Goal: Information Seeking & Learning: Check status

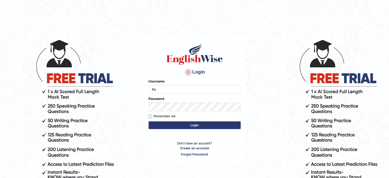
type input "asmitachapagain4391"
click at [193, 124] on button "Login" at bounding box center [194, 125] width 92 height 8
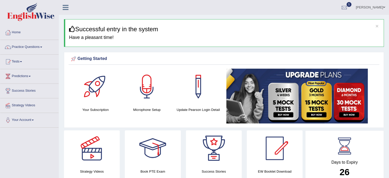
click at [42, 48] on link "Practice Questions" at bounding box center [29, 46] width 58 height 13
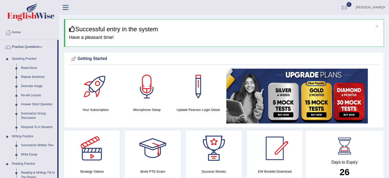
click at [41, 46] on link "Practice Questions" at bounding box center [28, 46] width 57 height 13
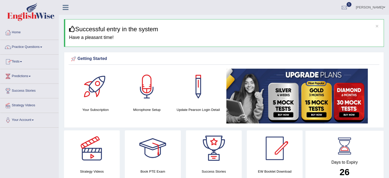
click at [21, 61] on link "Tests" at bounding box center [29, 60] width 58 height 13
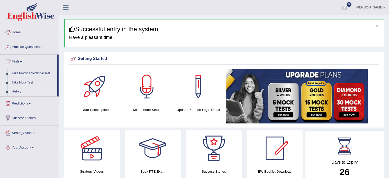
click at [17, 91] on link "History" at bounding box center [33, 91] width 48 height 9
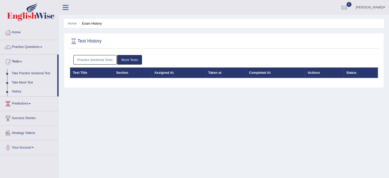
click at [8, 94] on li "History" at bounding box center [28, 91] width 57 height 9
click at [18, 92] on link "History" at bounding box center [33, 91] width 48 height 9
click at [89, 59] on link "Practice Sectional Tests" at bounding box center [94, 59] width 43 height 9
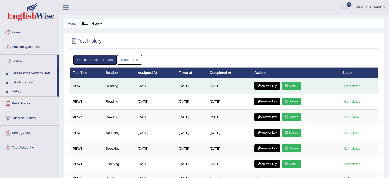
click at [265, 84] on link "Answer key" at bounding box center [266, 86] width 25 height 8
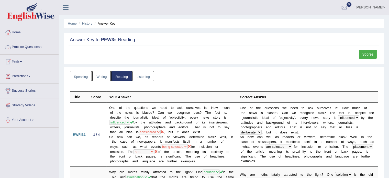
click at [21, 62] on link "Tests" at bounding box center [29, 60] width 58 height 13
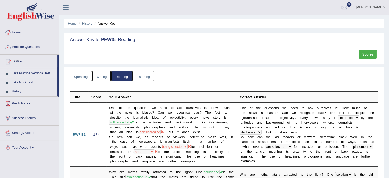
click at [36, 74] on link "Take Practice Sectional Test" at bounding box center [33, 73] width 48 height 9
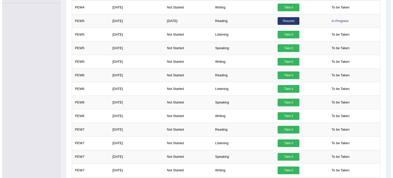
scroll to position [153, 0]
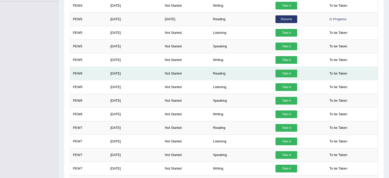
click at [288, 70] on link "Take it" at bounding box center [286, 74] width 22 height 8
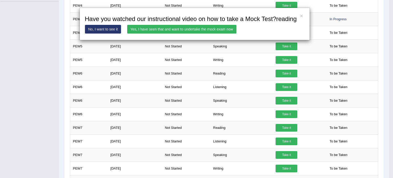
click at [193, 26] on link "Yes, I have seen that and want to undertake the mock exam now" at bounding box center [181, 29] width 109 height 9
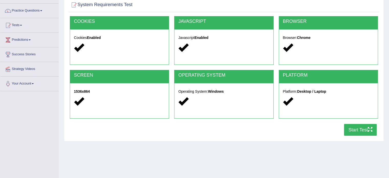
scroll to position [45, 0]
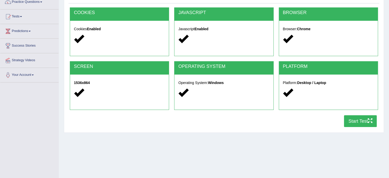
click at [358, 120] on button "Start Test" at bounding box center [360, 121] width 33 height 12
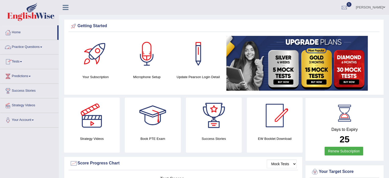
click at [41, 47] on link "Practice Questions" at bounding box center [29, 46] width 58 height 13
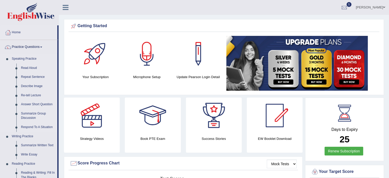
click at [54, 63] on link "Speaking Practice" at bounding box center [33, 58] width 48 height 9
click at [52, 71] on link "Read Aloud" at bounding box center [38, 67] width 39 height 9
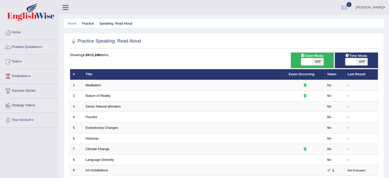
click at [21, 62] on span at bounding box center [21, 61] width 2 height 1
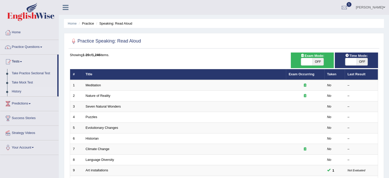
click at [17, 91] on link "History" at bounding box center [33, 91] width 48 height 9
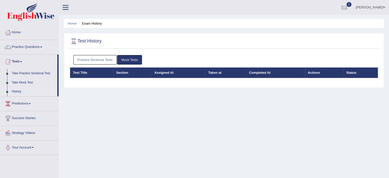
click at [99, 59] on link "Practice Sectional Tests" at bounding box center [94, 59] width 43 height 9
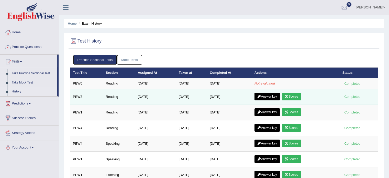
click at [293, 94] on link "Scores" at bounding box center [291, 97] width 19 height 8
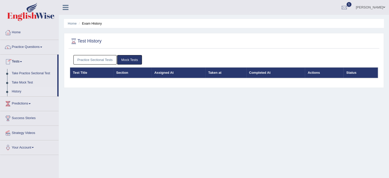
click at [16, 92] on link "History" at bounding box center [33, 91] width 48 height 9
click at [120, 58] on link "Mock Tests" at bounding box center [129, 59] width 25 height 9
click at [93, 60] on link "Practice Sectional Tests" at bounding box center [94, 59] width 43 height 9
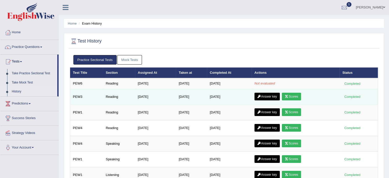
click at [297, 96] on link "Scores" at bounding box center [291, 97] width 19 height 8
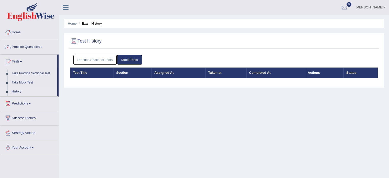
click at [101, 59] on link "Practice Sectional Tests" at bounding box center [94, 59] width 43 height 9
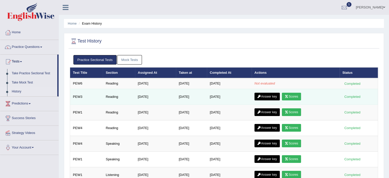
click at [267, 97] on link "Answer key" at bounding box center [266, 97] width 25 height 8
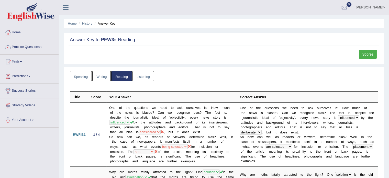
click at [363, 58] on link "Scores" at bounding box center [368, 54] width 18 height 9
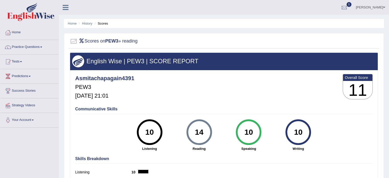
click at [117, 41] on b "PEW3" at bounding box center [111, 40] width 13 height 5
click at [348, 5] on div at bounding box center [344, 8] width 8 height 8
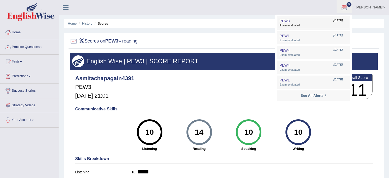
click at [328, 25] on span "Exam evaluated" at bounding box center [313, 26] width 68 height 4
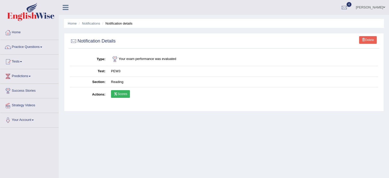
click at [122, 92] on link "Scores" at bounding box center [120, 94] width 19 height 8
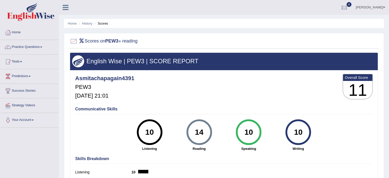
click at [22, 61] on span at bounding box center [21, 61] width 2 height 1
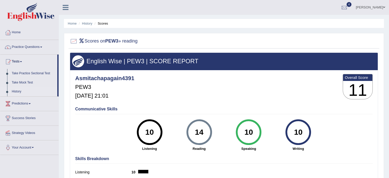
click at [17, 91] on link "History" at bounding box center [33, 91] width 48 height 9
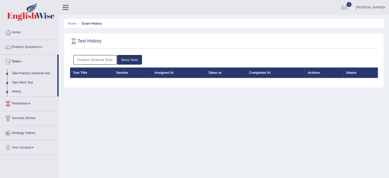
click at [96, 58] on link "Practice Sectional Tests" at bounding box center [94, 59] width 43 height 9
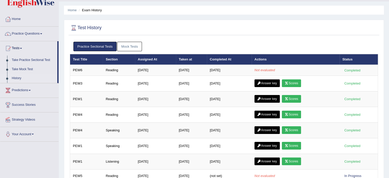
scroll to position [13, 0]
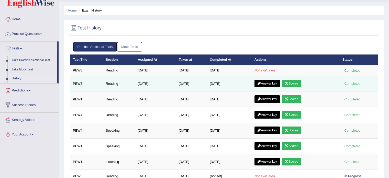
click at [272, 79] on link "Answer key" at bounding box center [266, 83] width 25 height 8
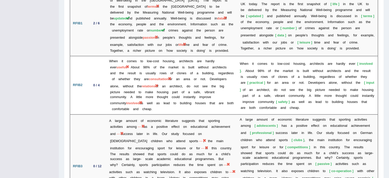
scroll to position [668, 0]
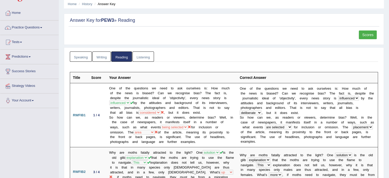
scroll to position [0, 0]
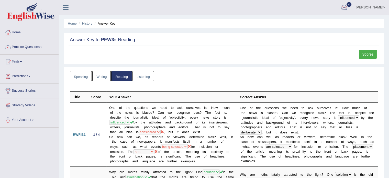
click at [348, 6] on div at bounding box center [344, 8] width 8 height 8
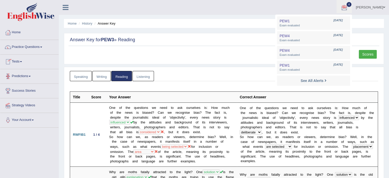
click at [28, 61] on link "Tests" at bounding box center [29, 60] width 58 height 13
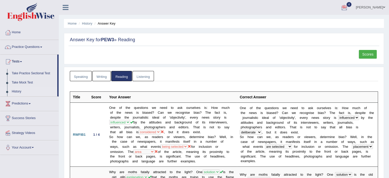
click at [15, 90] on link "History" at bounding box center [33, 91] width 48 height 9
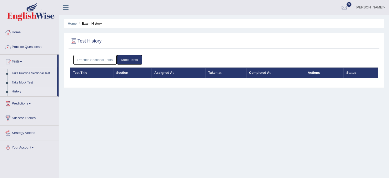
click at [103, 59] on link "Practice Sectional Tests" at bounding box center [94, 59] width 43 height 9
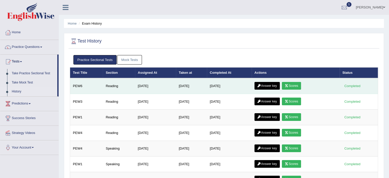
click at [299, 83] on link "Scores" at bounding box center [291, 86] width 19 height 8
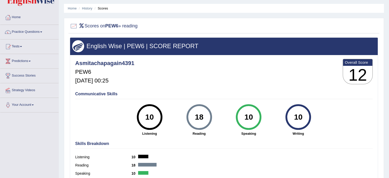
scroll to position [14, 0]
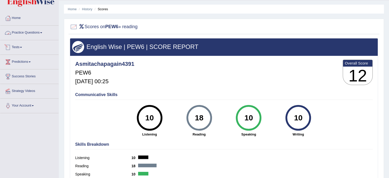
click at [21, 48] on link "Tests" at bounding box center [29, 46] width 58 height 13
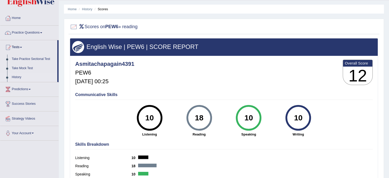
click at [15, 75] on link "History" at bounding box center [33, 77] width 48 height 9
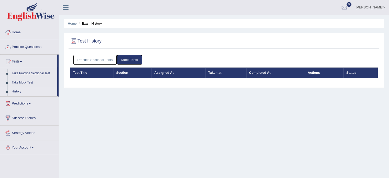
click at [107, 58] on link "Practice Sectional Tests" at bounding box center [94, 59] width 43 height 9
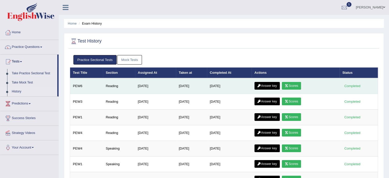
click at [270, 86] on link "Answer key" at bounding box center [266, 86] width 25 height 8
